Goal: Use online tool/utility

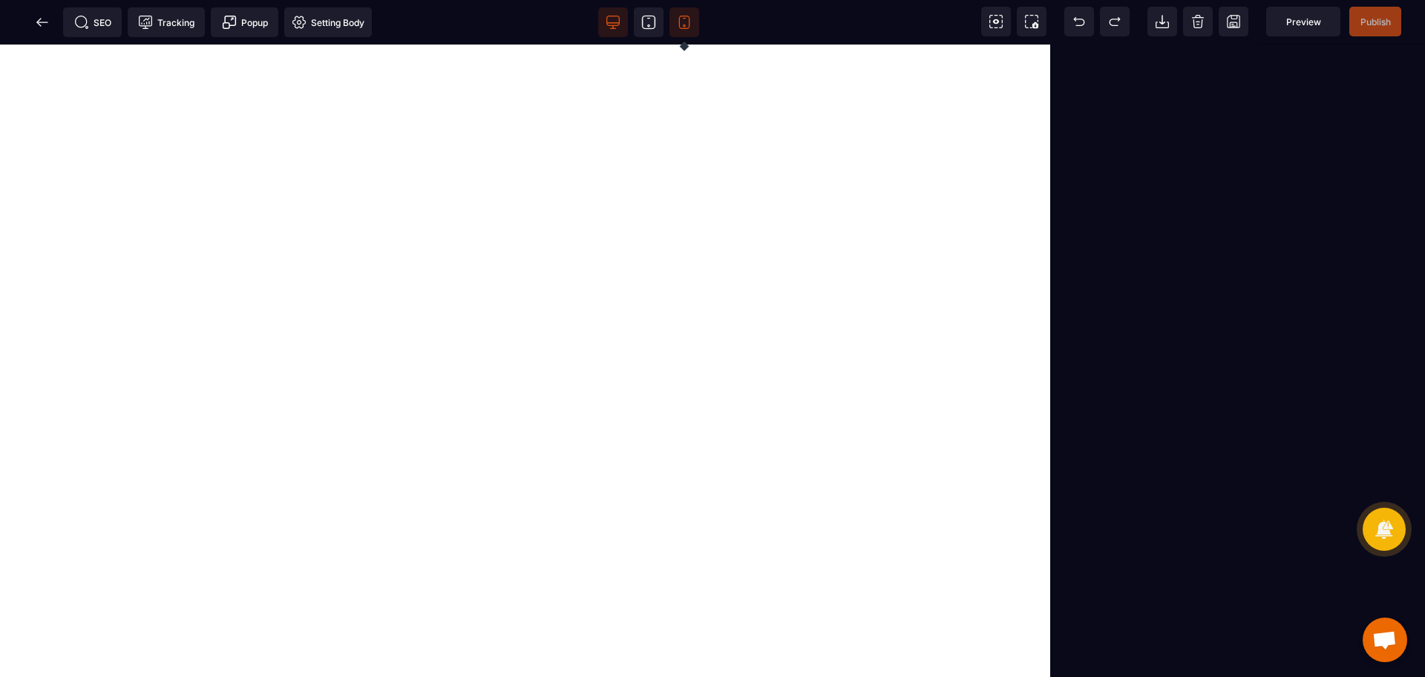
click at [685, 35] on span at bounding box center [685, 22] width 30 height 30
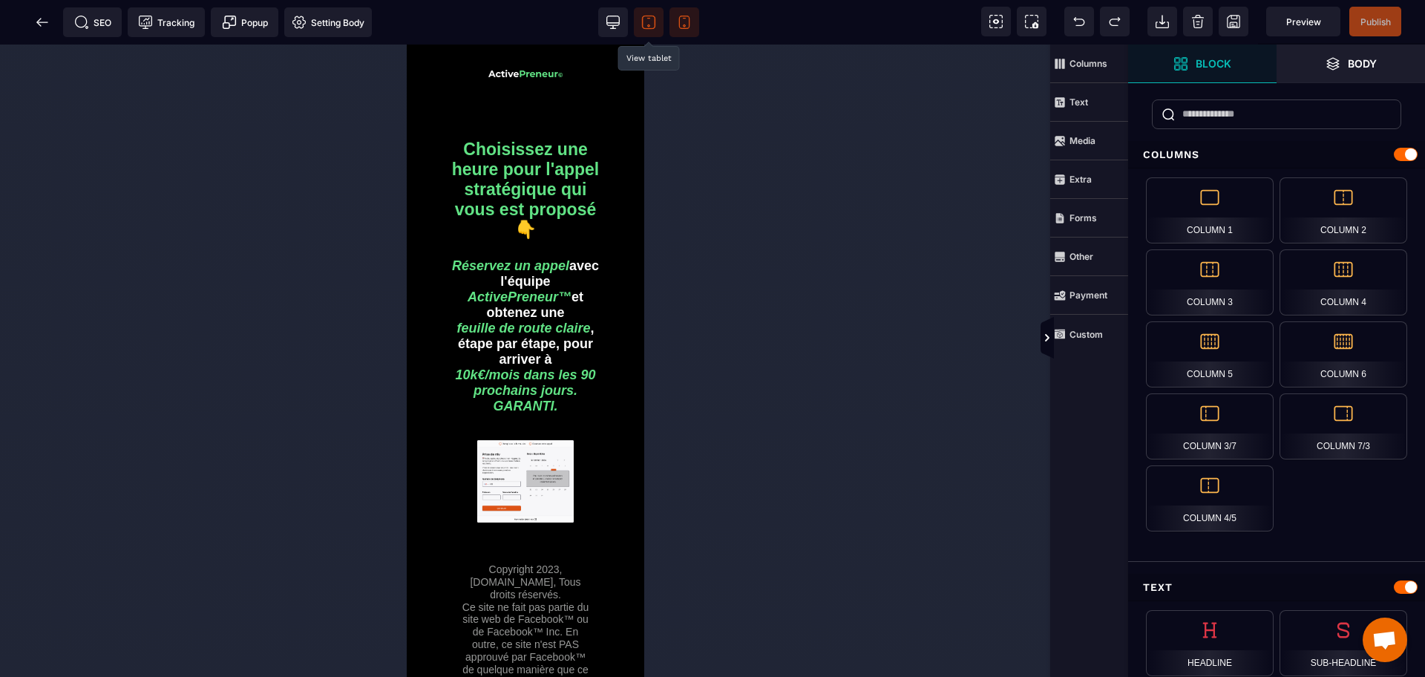
click at [654, 27] on icon at bounding box center [648, 22] width 15 height 15
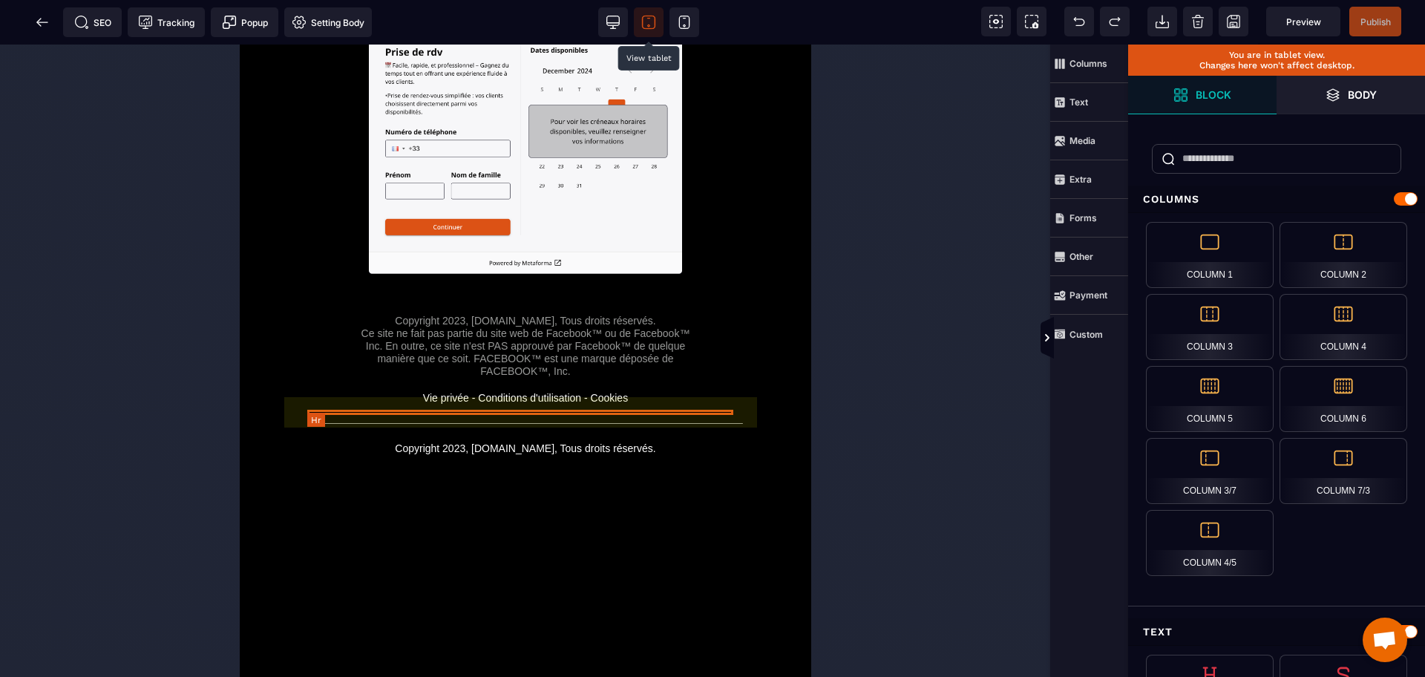
scroll to position [293, 0]
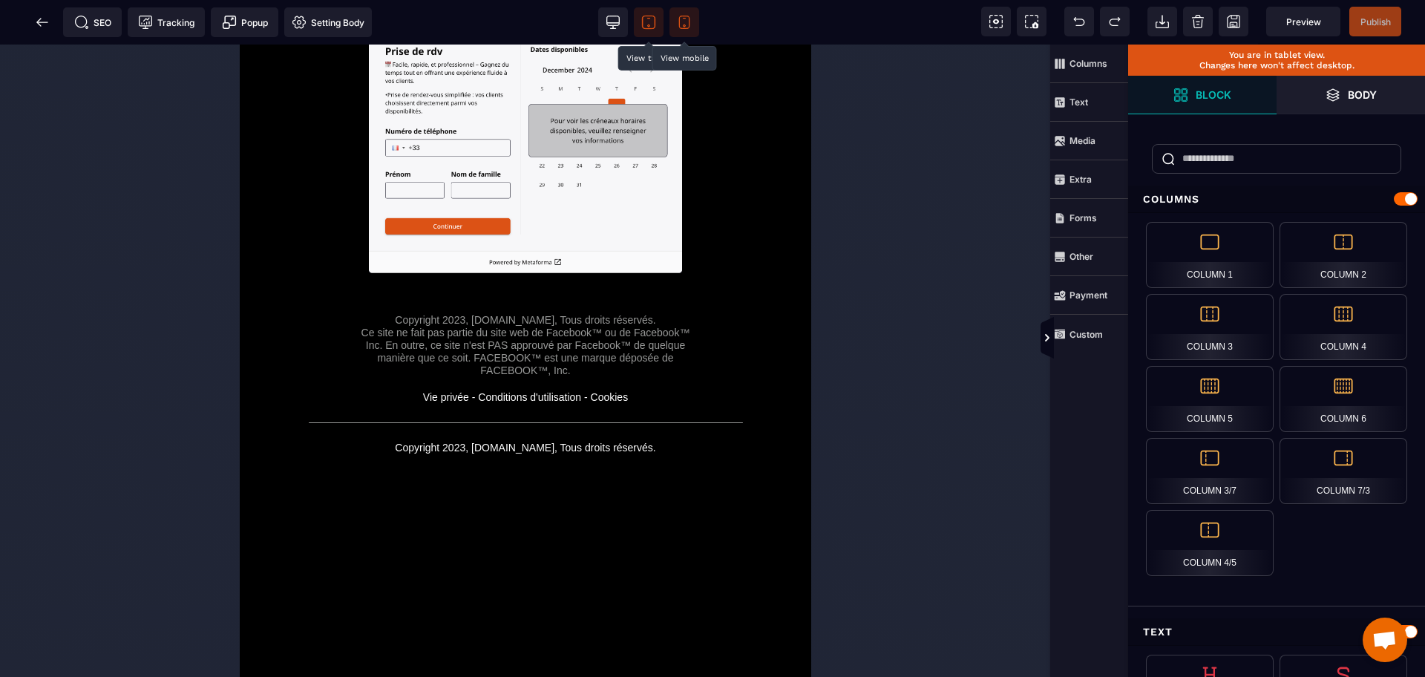
click at [684, 19] on icon at bounding box center [684, 22] width 15 height 15
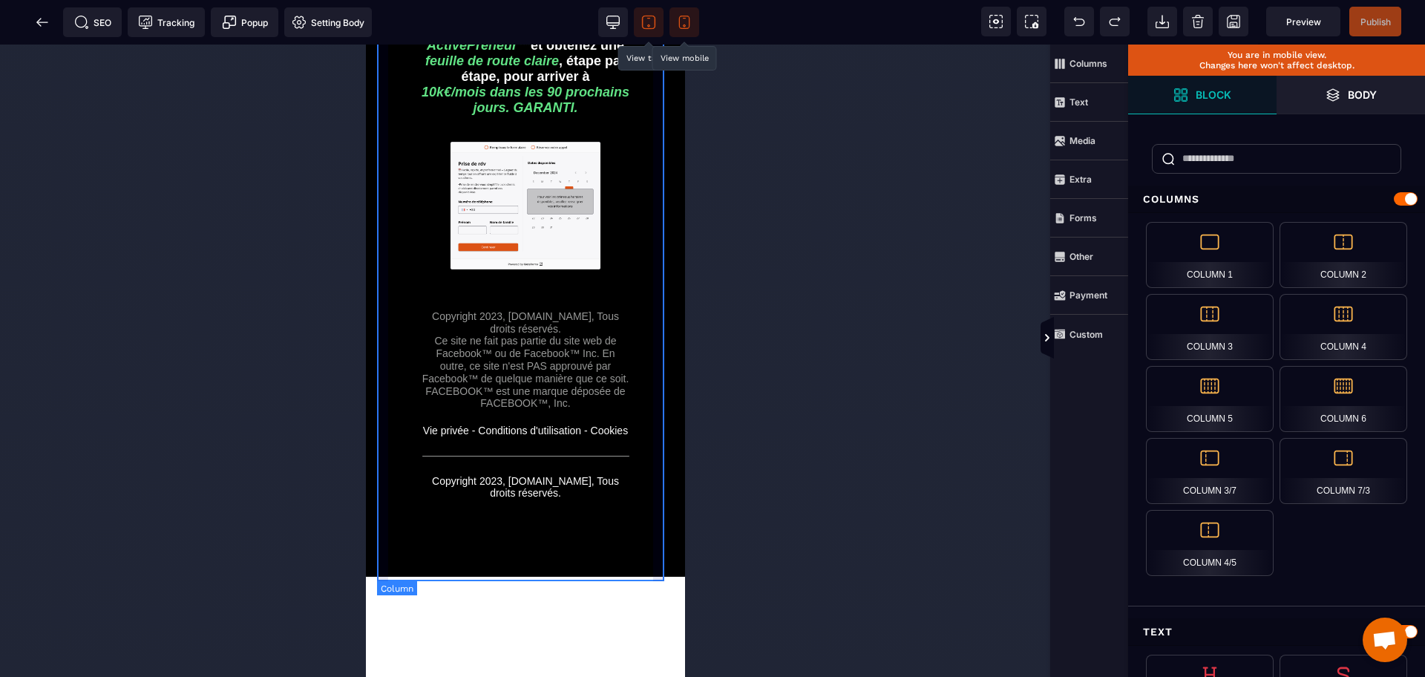
scroll to position [209, 0]
